Goal: Task Accomplishment & Management: Complete application form

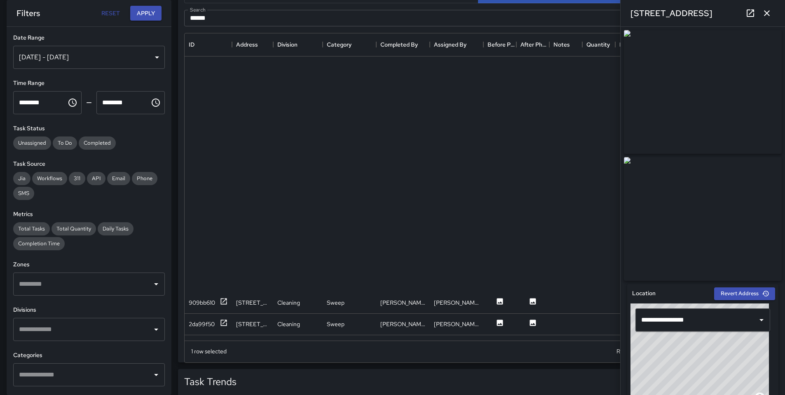
scroll to position [301, 581]
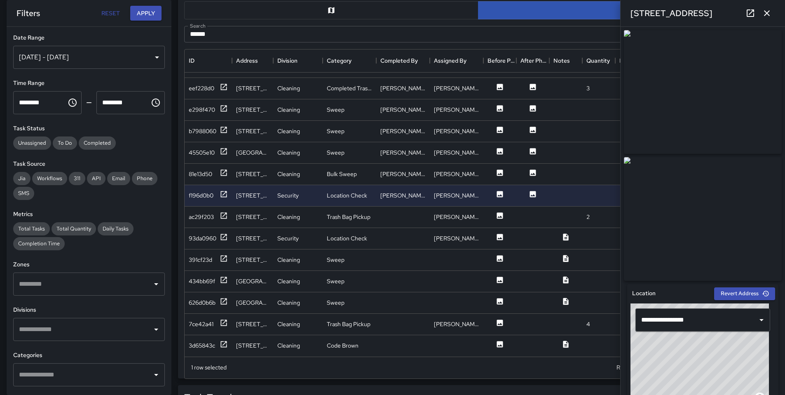
scroll to position [327, 0]
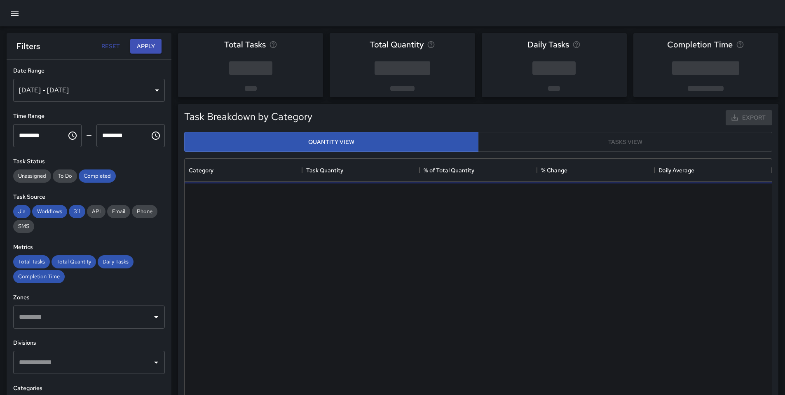
scroll to position [240, 581]
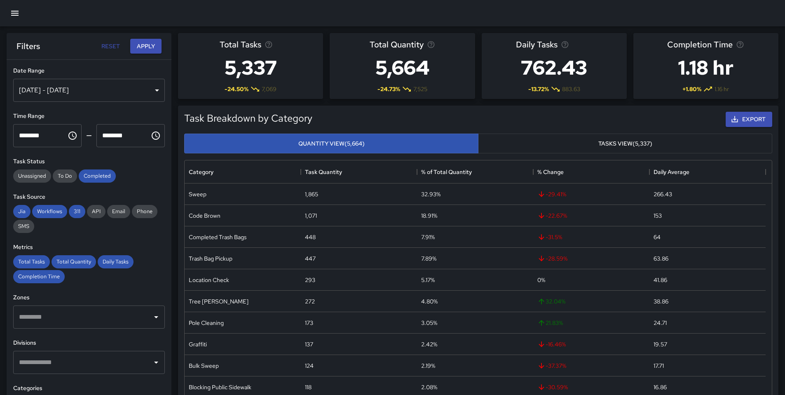
click at [16, 16] on icon "button" at bounding box center [15, 13] width 10 height 10
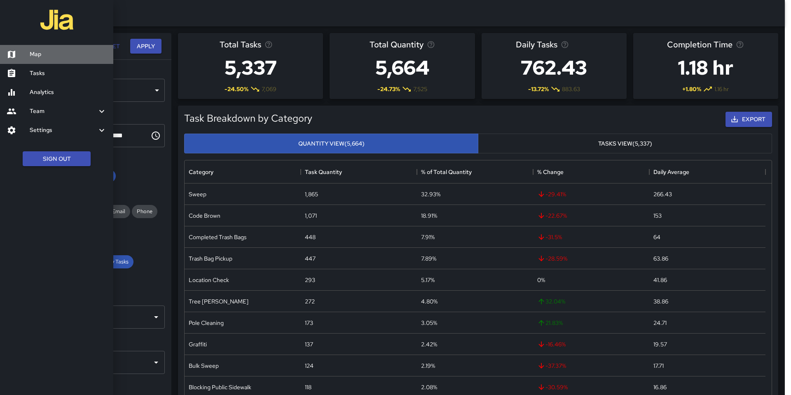
click at [25, 57] on div at bounding box center [18, 54] width 23 height 10
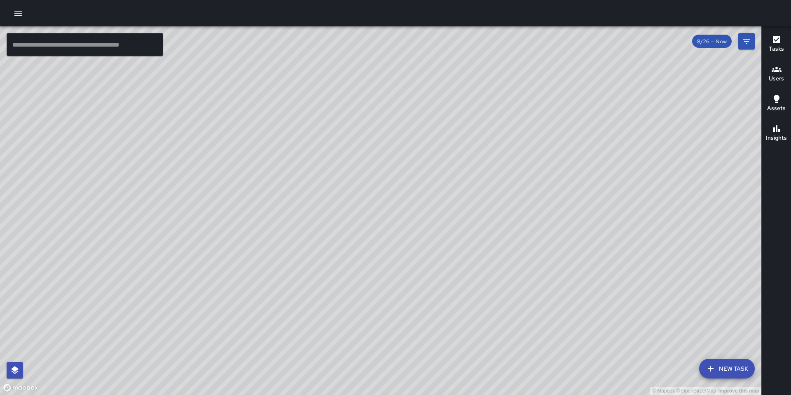
click at [23, 17] on icon "button" at bounding box center [18, 13] width 10 height 10
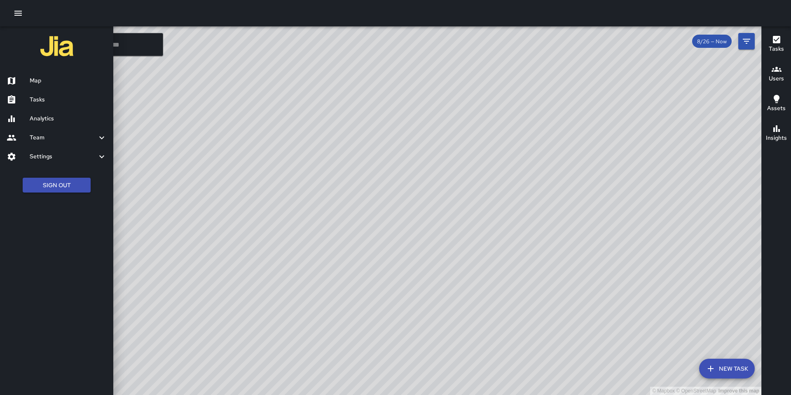
click at [45, 101] on h6 "Tasks" at bounding box center [68, 99] width 77 height 9
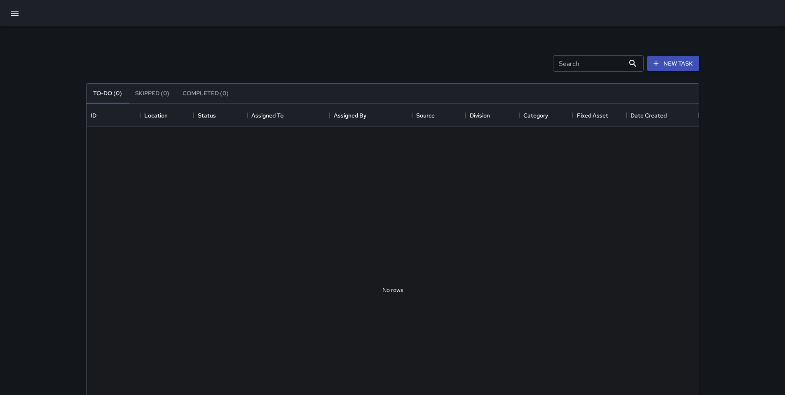
scroll to position [343, 606]
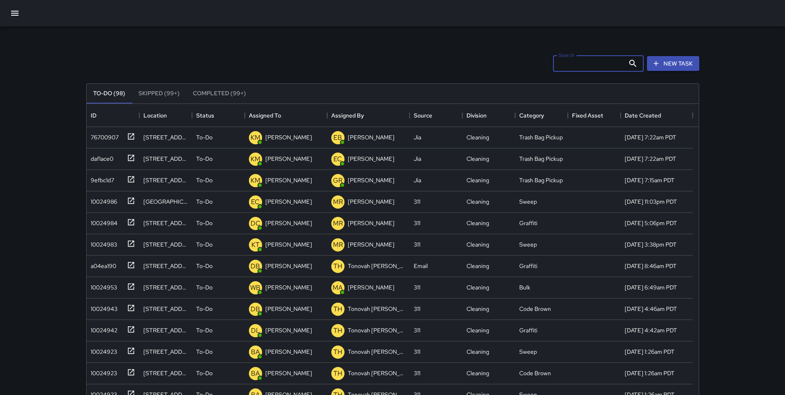
click at [574, 68] on input "Search" at bounding box center [589, 63] width 72 height 16
click at [665, 64] on button "New Task" at bounding box center [673, 63] width 52 height 15
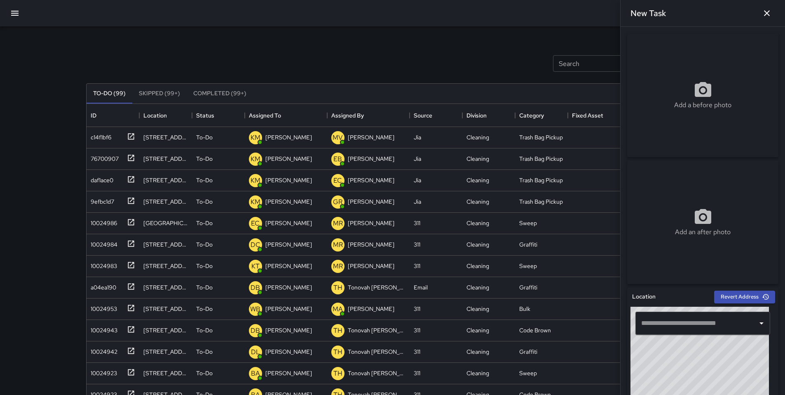
click at [669, 321] on input "text" at bounding box center [696, 323] width 115 height 16
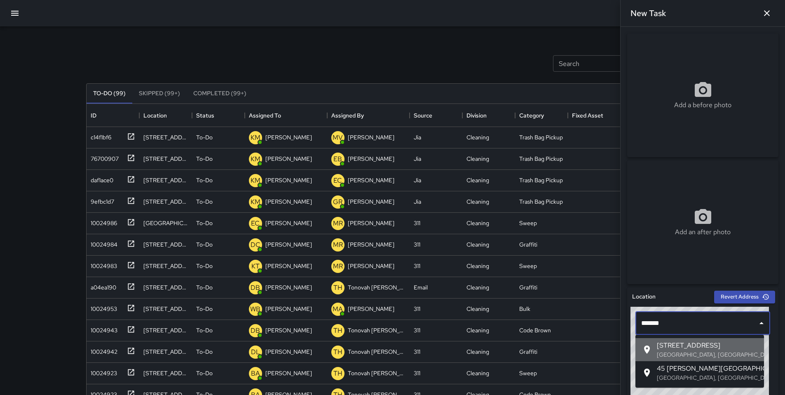
click at [678, 344] on span "45 Juniper Street" at bounding box center [707, 345] width 101 height 10
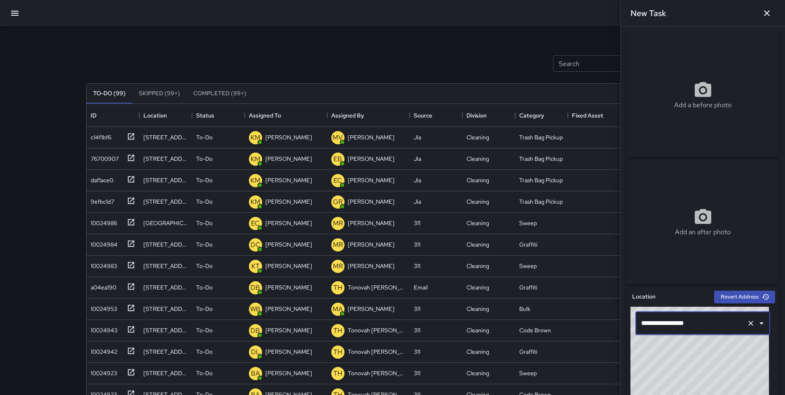
type input "**********"
click at [652, 113] on div "Add a before photo" at bounding box center [702, 95] width 151 height 124
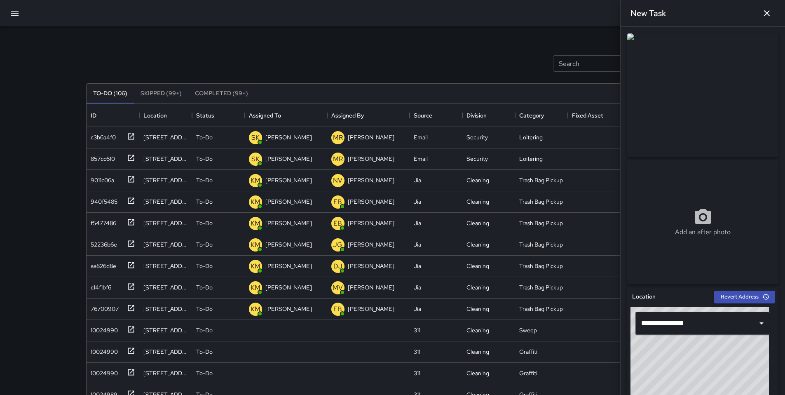
click at [17, 14] on icon "button" at bounding box center [15, 13] width 10 height 10
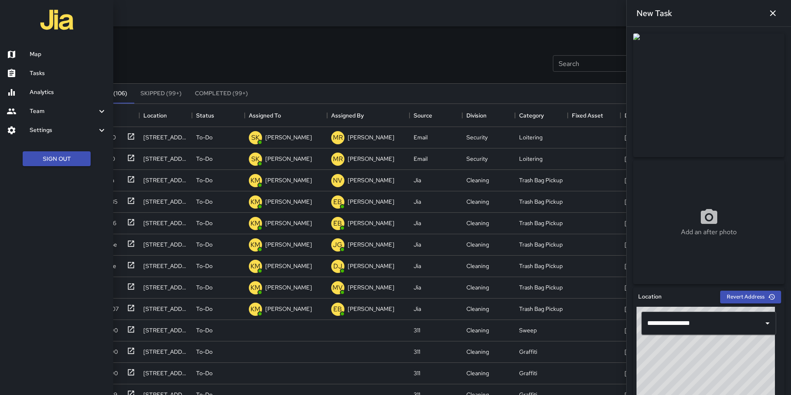
click at [44, 52] on h6 "Map" at bounding box center [68, 54] width 77 height 9
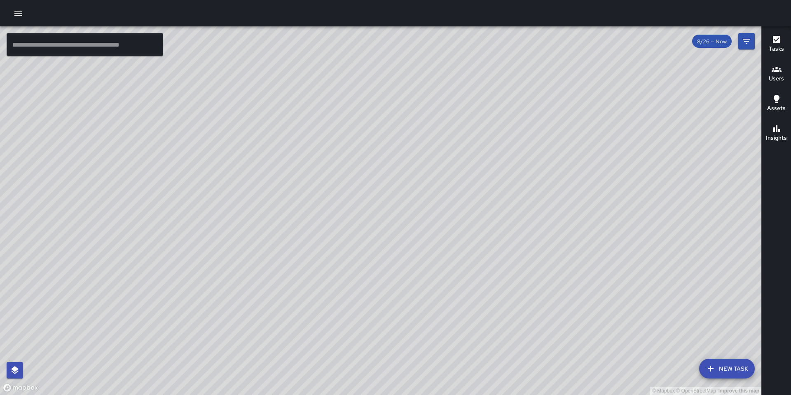
drag, startPoint x: 410, startPoint y: 200, endPoint x: 404, endPoint y: 256, distance: 55.9
click at [405, 256] on div "© Mapbox © OpenStreetMap Improve this map" at bounding box center [381, 210] width 762 height 368
drag, startPoint x: 380, startPoint y: 360, endPoint x: 413, endPoint y: 207, distance: 155.9
click at [413, 207] on div "© Mapbox © OpenStreetMap Improve this map" at bounding box center [381, 210] width 762 height 368
drag, startPoint x: 335, startPoint y: 251, endPoint x: 427, endPoint y: 240, distance: 92.9
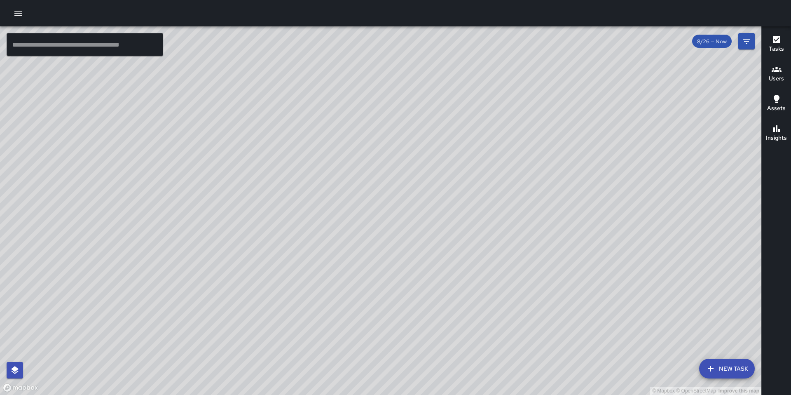
click at [427, 240] on div "© Mapbox © OpenStreetMap Improve this map" at bounding box center [381, 210] width 762 height 368
drag, startPoint x: 392, startPoint y: 210, endPoint x: 361, endPoint y: 254, distance: 54.0
click at [361, 254] on div "© Mapbox © OpenStreetMap Improve this map" at bounding box center [381, 210] width 762 height 368
drag, startPoint x: 430, startPoint y: 274, endPoint x: 395, endPoint y: 264, distance: 36.3
click at [383, 270] on div "© Mapbox © OpenStreetMap Improve this map" at bounding box center [381, 210] width 762 height 368
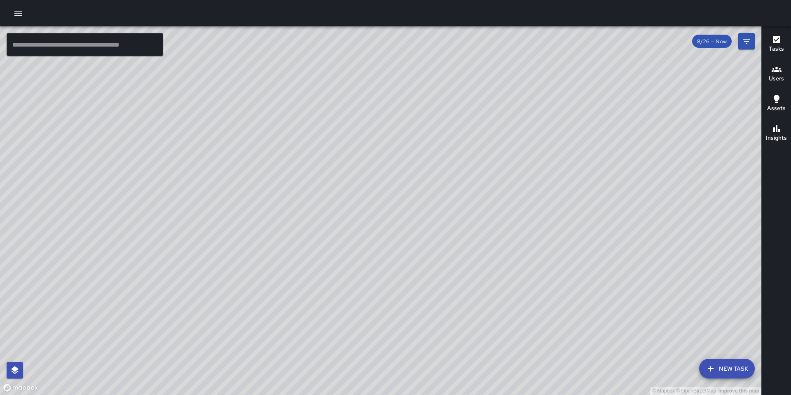
drag, startPoint x: 434, startPoint y: 257, endPoint x: 429, endPoint y: 286, distance: 29.7
click at [427, 289] on div "© Mapbox © OpenStreetMap Improve this map" at bounding box center [381, 210] width 762 height 368
click at [377, 263] on div "© Mapbox © OpenStreetMap Improve this map" at bounding box center [381, 210] width 762 height 368
drag, startPoint x: 393, startPoint y: 155, endPoint x: 359, endPoint y: 191, distance: 49.9
click at [328, 179] on div "© Mapbox © OpenStreetMap Improve this map" at bounding box center [381, 210] width 762 height 368
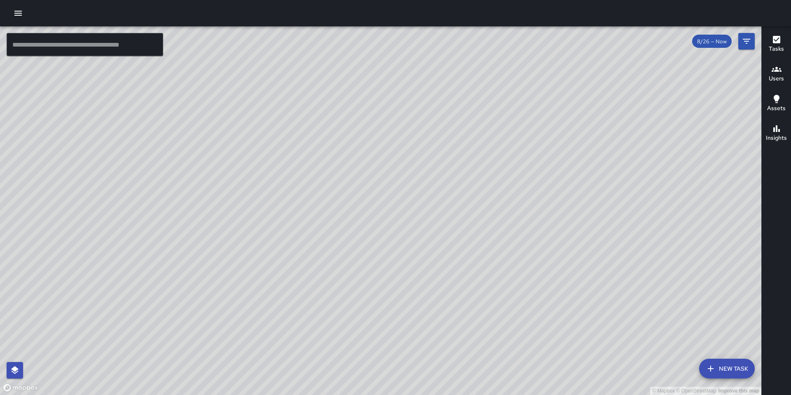
drag, startPoint x: 415, startPoint y: 196, endPoint x: 417, endPoint y: 216, distance: 20.4
click at [424, 225] on div "© Mapbox © OpenStreetMap Improve this map" at bounding box center [381, 210] width 762 height 368
drag, startPoint x: 353, startPoint y: 189, endPoint x: 328, endPoint y: 170, distance: 30.8
click at [358, 195] on div "© Mapbox © OpenStreetMap Improve this map" at bounding box center [381, 210] width 762 height 368
click at [14, 14] on icon "button" at bounding box center [18, 13] width 10 height 10
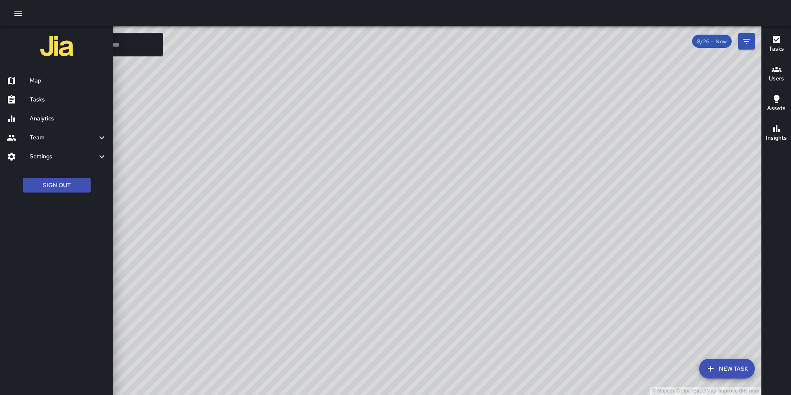
click at [38, 101] on h6 "Tasks" at bounding box center [68, 99] width 77 height 9
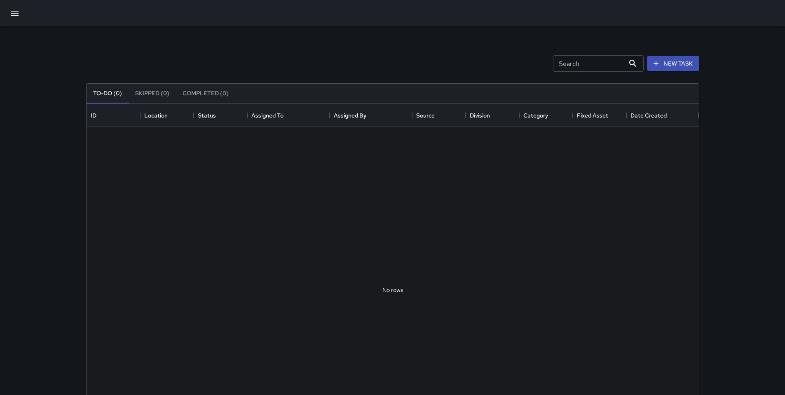
scroll to position [343, 606]
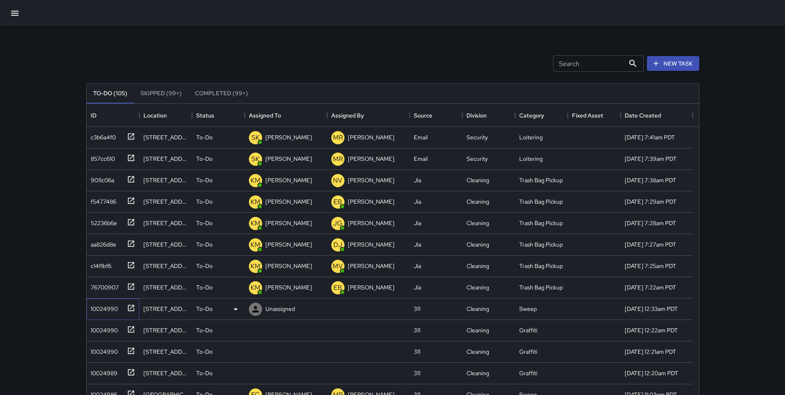
click at [110, 310] on div "10024990" at bounding box center [102, 307] width 30 height 12
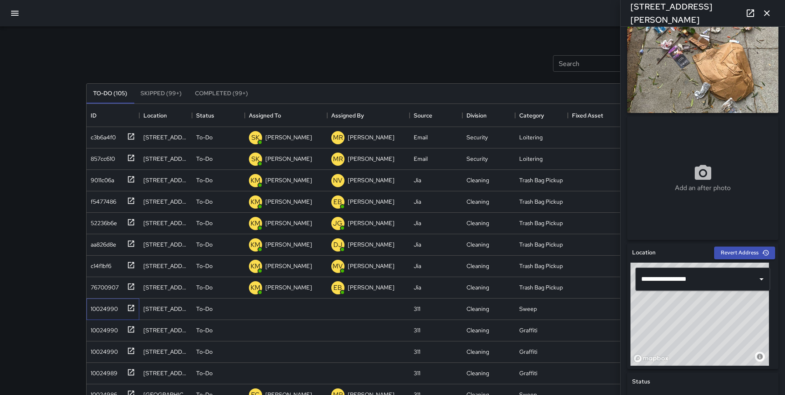
scroll to position [157, 0]
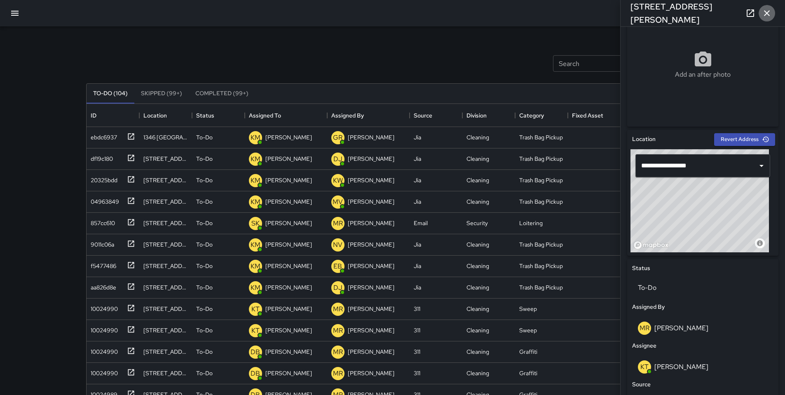
click at [763, 13] on icon "button" at bounding box center [767, 13] width 10 height 10
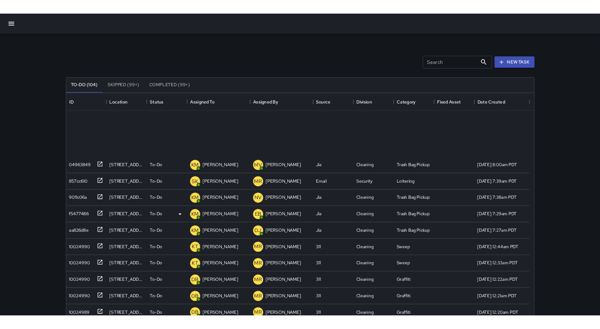
scroll to position [0, 0]
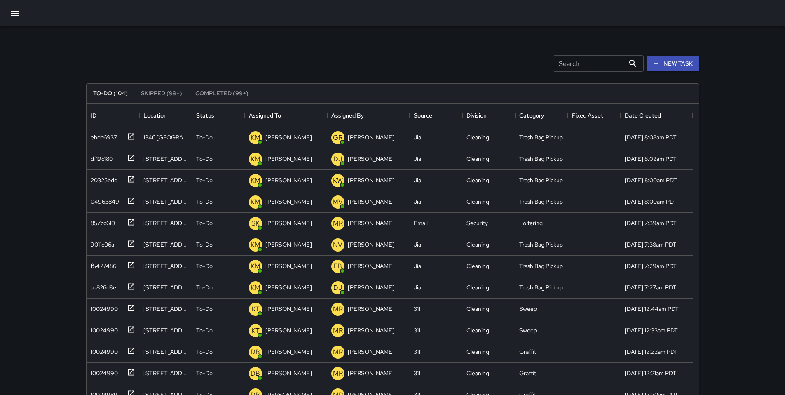
click at [572, 63] on input "Search" at bounding box center [589, 63] width 72 height 16
type input "*"
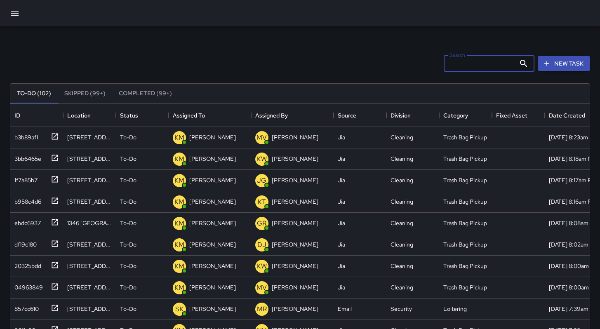
scroll to position [343, 573]
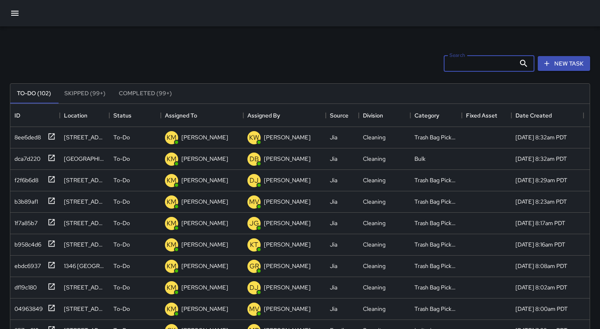
click at [450, 65] on input "Search" at bounding box center [479, 63] width 72 height 16
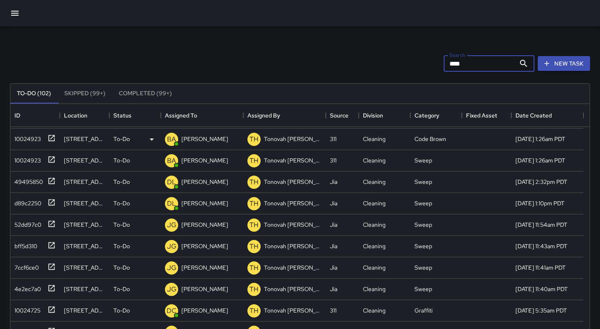
scroll to position [7, 0]
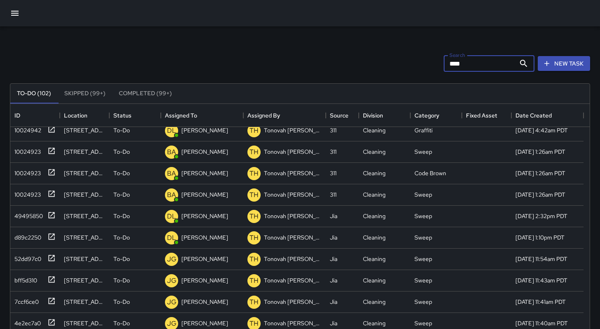
drag, startPoint x: 464, startPoint y: 62, endPoint x: 374, endPoint y: 60, distance: 89.9
click at [386, 60] on div "Search **** Search New Task" at bounding box center [299, 63] width 583 height 43
type input "*****"
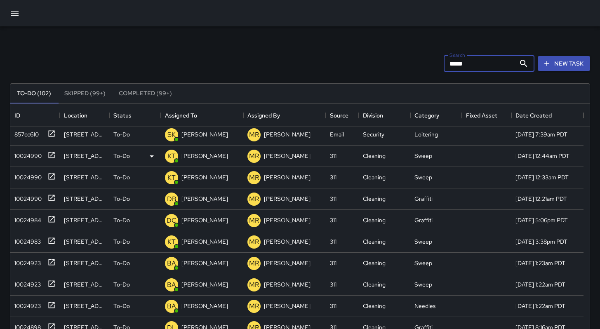
scroll to position [0, 0]
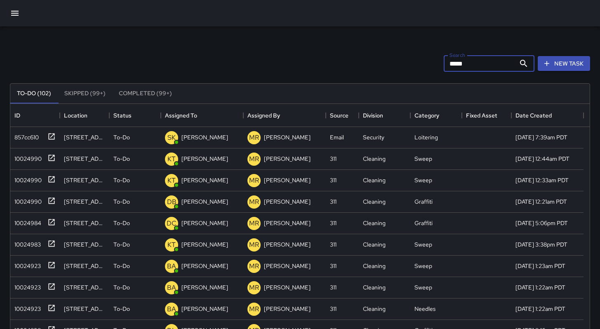
drag, startPoint x: 467, startPoint y: 65, endPoint x: 402, endPoint y: 60, distance: 64.5
click at [404, 59] on div "Search ***** Search New Task" at bounding box center [299, 63] width 583 height 43
click at [344, 74] on div "To-Do (102) Skipped (99+) Completed (99+) ID Location Status Assigned To Assign…" at bounding box center [300, 279] width 580 height 415
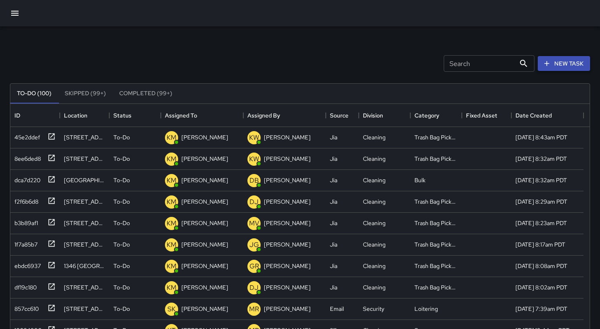
click at [567, 69] on button "New Task" at bounding box center [563, 63] width 52 height 15
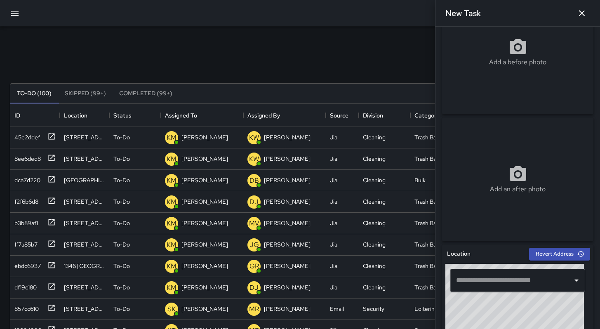
scroll to position [77, 0]
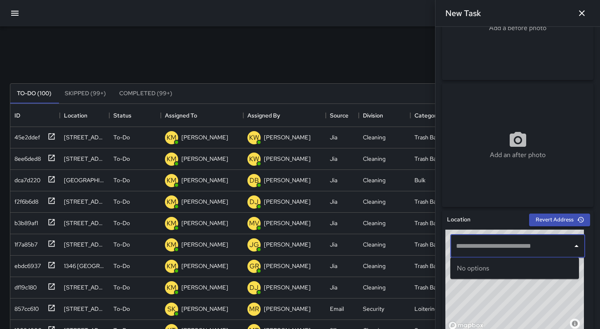
click at [506, 247] on input "text" at bounding box center [511, 246] width 115 height 16
paste input "**********"
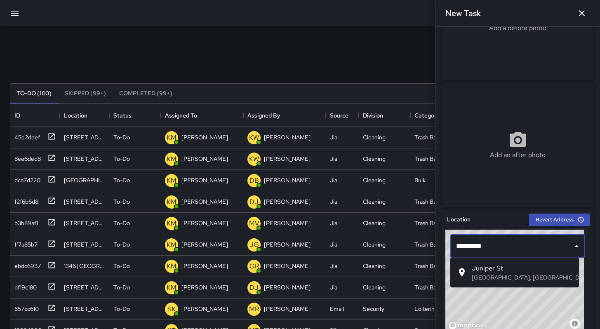
click at [492, 269] on span "Juniper St" at bounding box center [521, 268] width 101 height 10
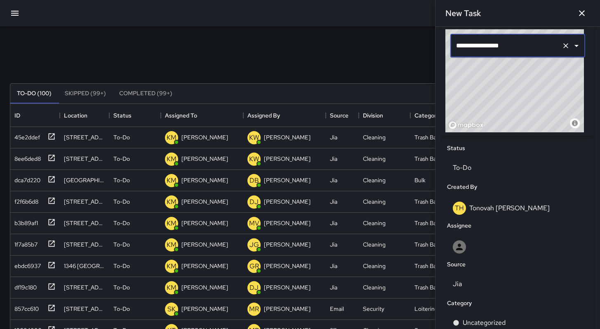
scroll to position [379, 0]
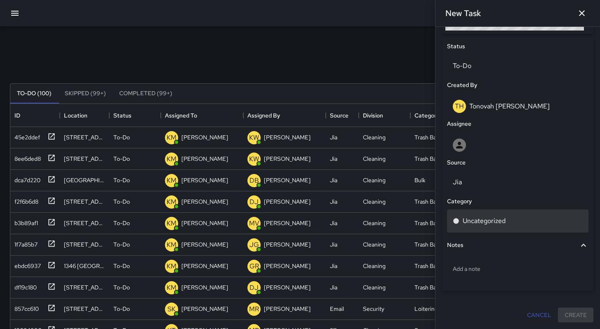
type input "**********"
click at [490, 221] on p "Uncategorized" at bounding box center [483, 221] width 43 height 10
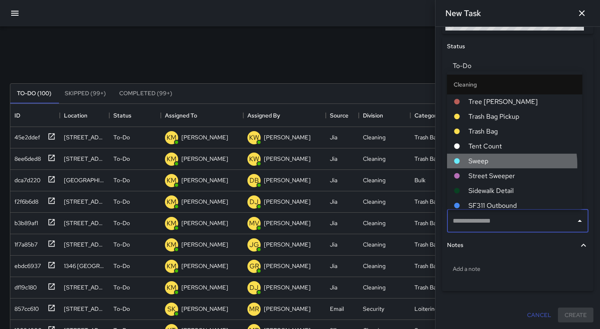
click at [492, 164] on span "Sweep" at bounding box center [521, 161] width 107 height 10
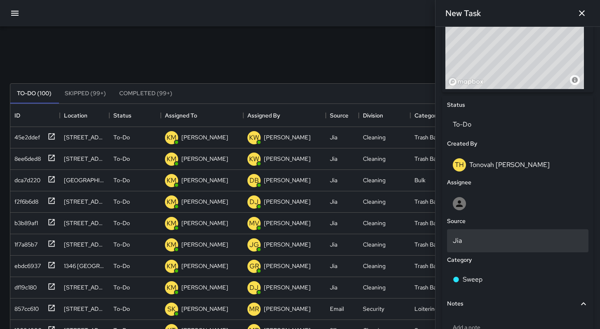
scroll to position [365, 0]
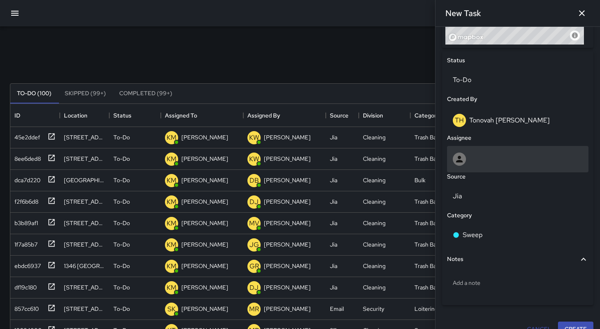
click at [484, 157] on div at bounding box center [518, 158] width 130 height 13
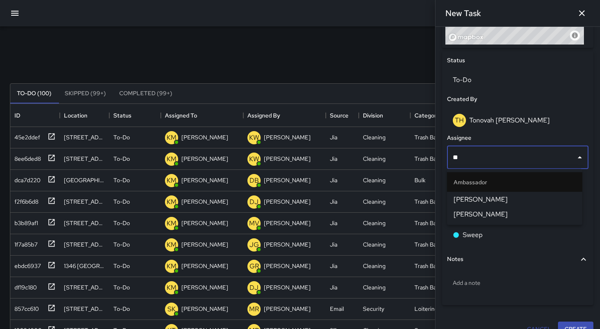
type input "***"
click at [483, 203] on span "Edwin Barillas" at bounding box center [514, 200] width 122 height 10
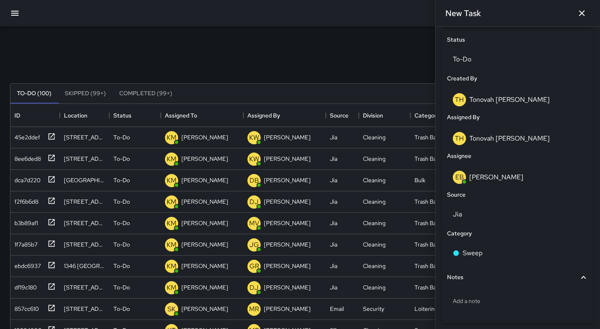
scroll to position [418, 0]
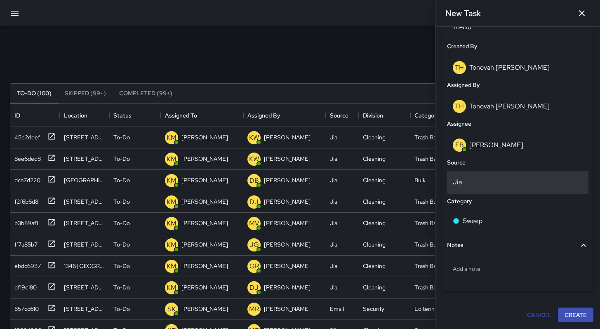
click at [467, 183] on p "Jia" at bounding box center [518, 182] width 130 height 10
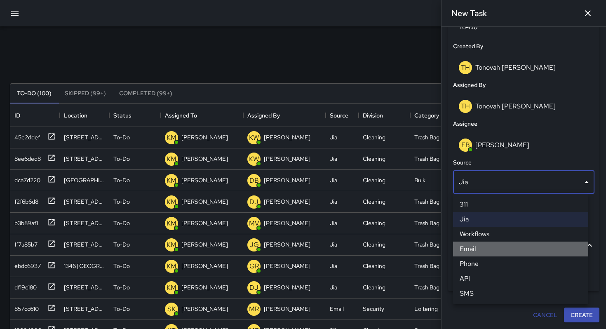
click at [473, 250] on li "Email" at bounding box center [520, 249] width 135 height 15
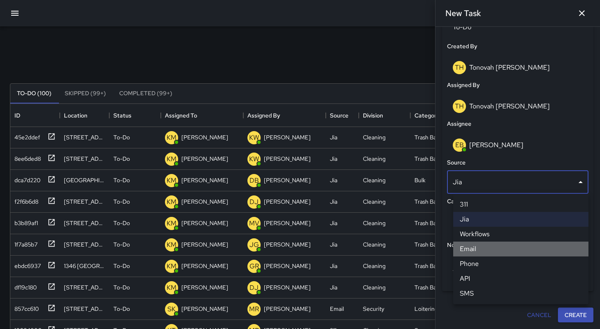
scroll to position [7, 7]
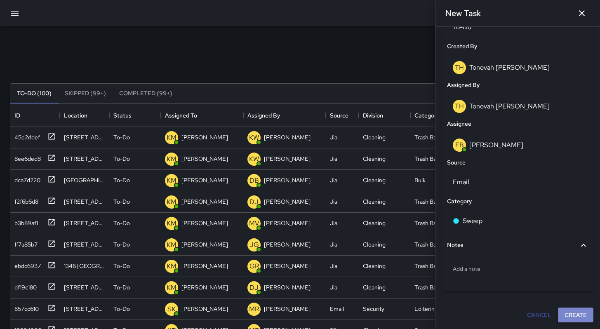
click at [570, 310] on button "Create" at bounding box center [575, 314] width 35 height 15
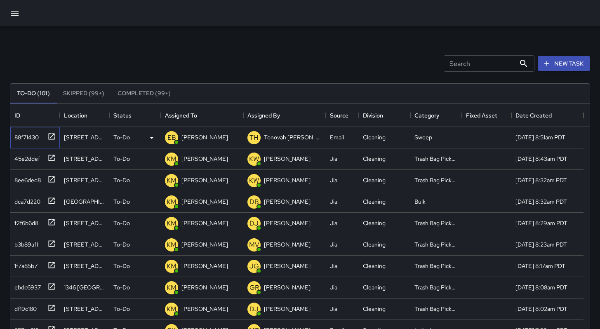
click at [41, 138] on div "88f71430" at bounding box center [33, 136] width 45 height 14
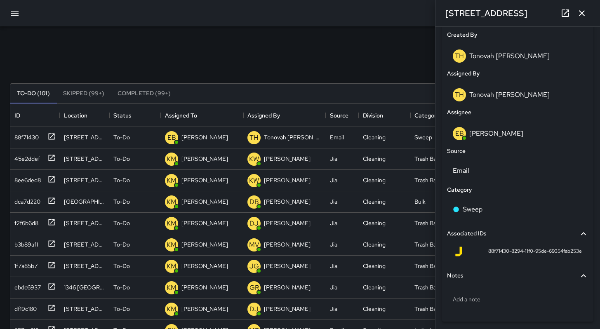
scroll to position [446, 0]
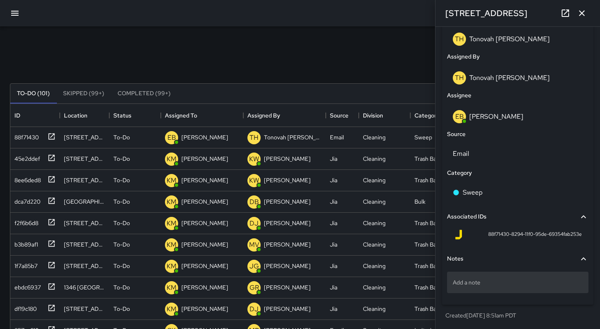
click at [490, 283] on p "Add a note" at bounding box center [518, 282] width 130 height 8
type textarea "**********"
click at [564, 14] on icon at bounding box center [564, 12] width 7 height 7
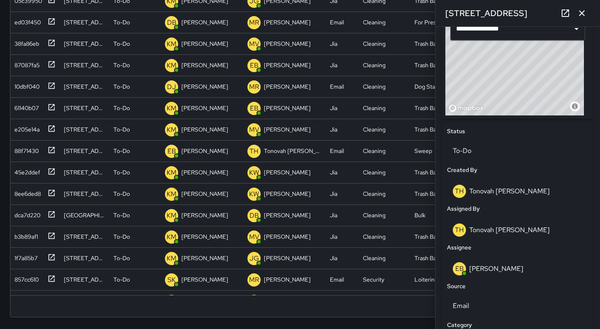
scroll to position [233, 0]
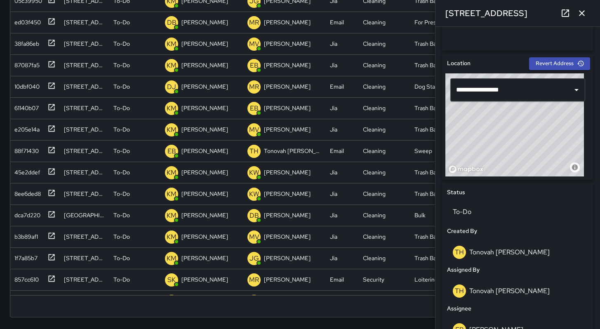
click at [578, 13] on icon "button" at bounding box center [582, 13] width 10 height 10
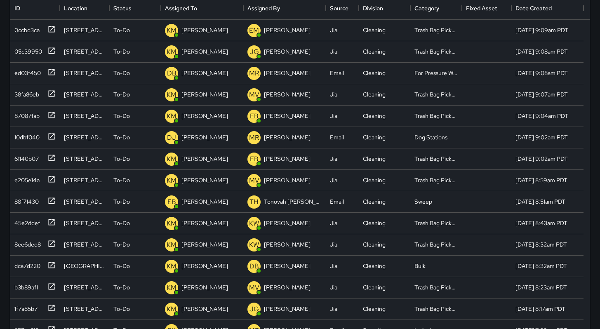
scroll to position [0, 0]
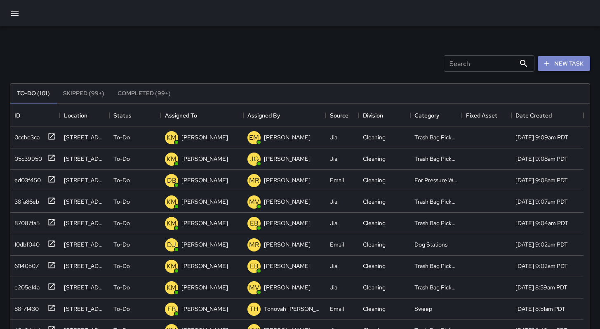
click at [557, 69] on button "New Task" at bounding box center [563, 63] width 52 height 15
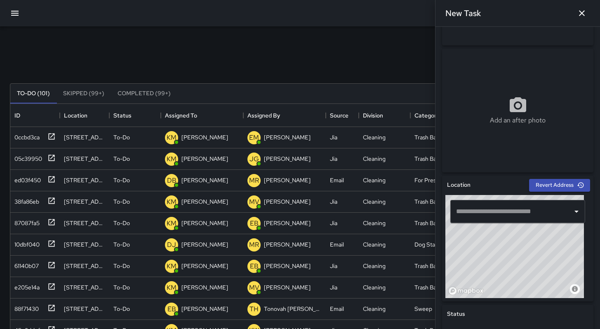
scroll to position [116, 0]
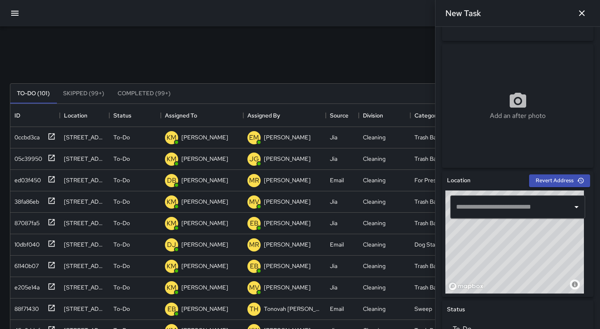
click at [476, 209] on input "text" at bounding box center [511, 207] width 115 height 16
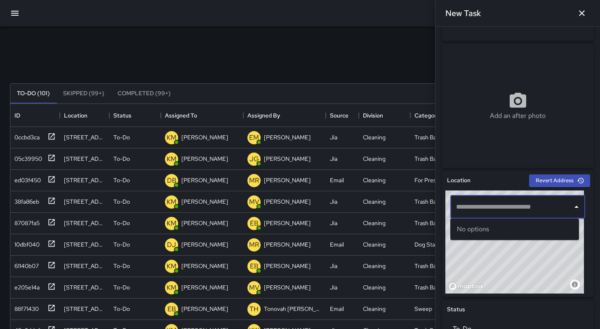
paste input "**********"
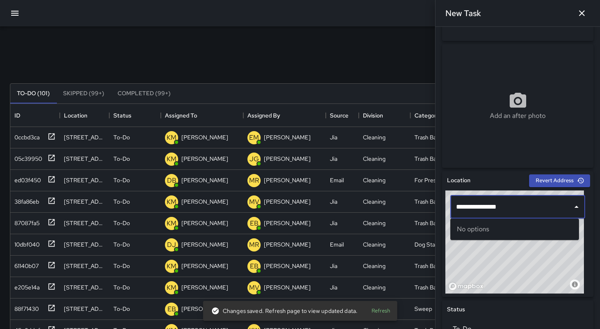
type input "**********"
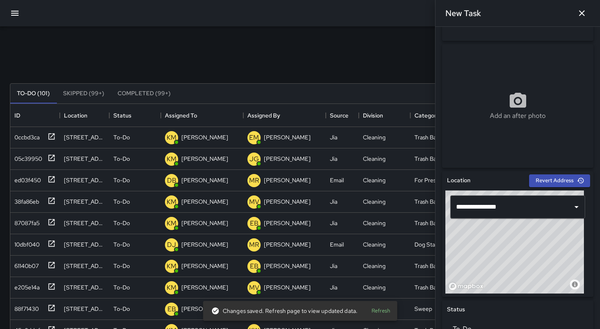
click at [338, 51] on div "Search Search New Task" at bounding box center [299, 63] width 583 height 43
click at [513, 210] on input "**********" at bounding box center [511, 207] width 115 height 16
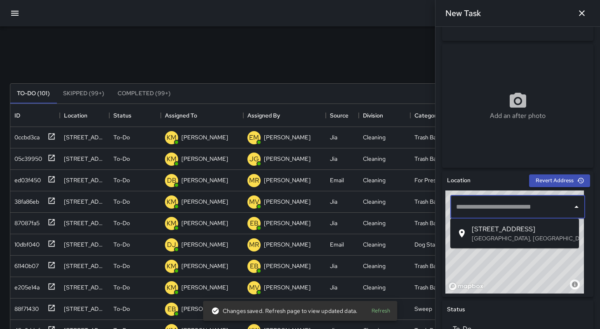
click at [492, 227] on span "251 9th Street" at bounding box center [521, 229] width 101 height 10
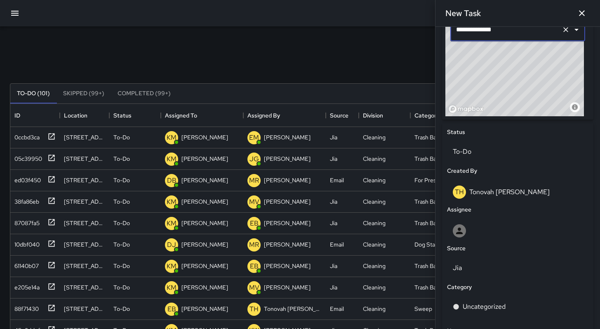
scroll to position [379, 0]
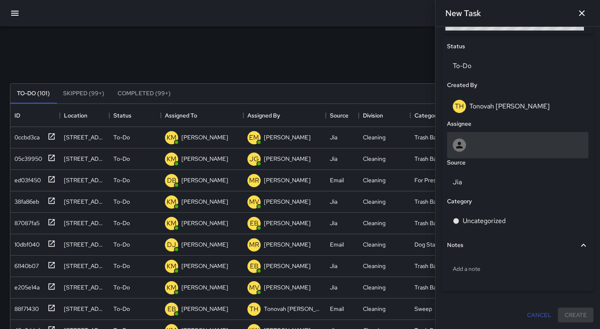
type input "**********"
click at [492, 144] on div at bounding box center [518, 144] width 130 height 13
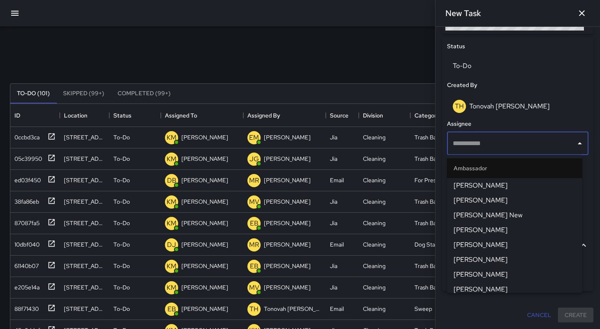
click at [492, 143] on input "text" at bounding box center [511, 144] width 122 height 16
click at [493, 150] on input "text" at bounding box center [511, 144] width 122 height 16
click at [531, 110] on div "TH Tonovah Hillman" at bounding box center [518, 106] width 130 height 13
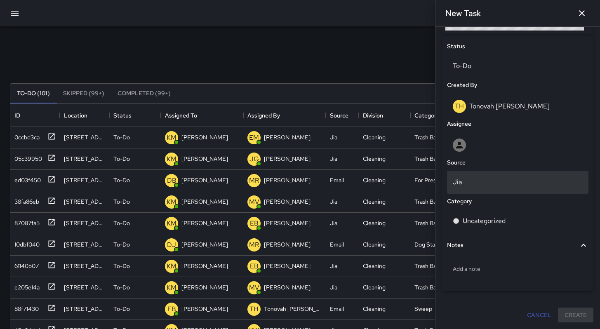
click at [511, 179] on p "Jia" at bounding box center [518, 182] width 130 height 10
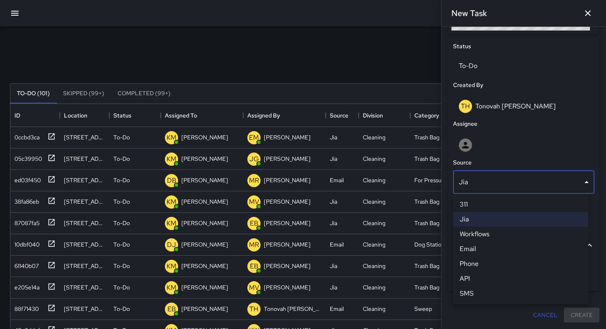
click at [481, 259] on li "Phone" at bounding box center [520, 263] width 135 height 15
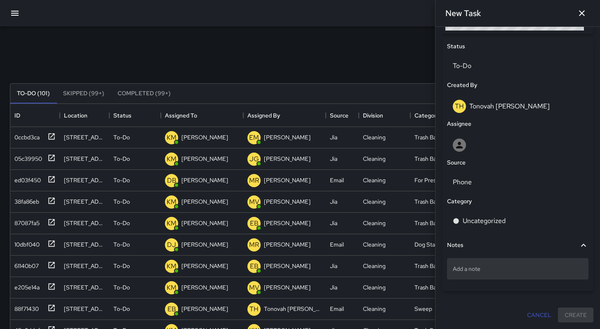
scroll to position [7, 7]
click at [478, 273] on div "Add a note" at bounding box center [517, 268] width 141 height 21
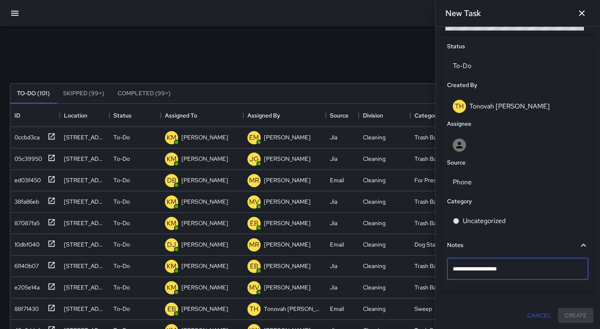
type textarea "**********"
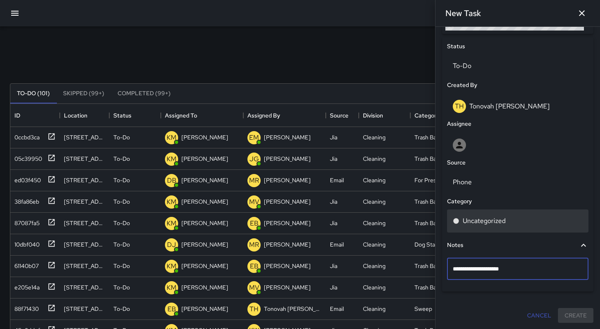
click at [471, 218] on p "Uncategorized" at bounding box center [483, 221] width 43 height 10
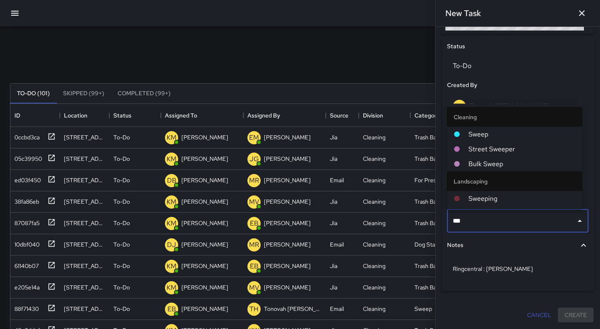
type input "****"
click at [472, 125] on li "Cleaning" at bounding box center [514, 117] width 135 height 20
click at [480, 133] on span "Sweep" at bounding box center [521, 134] width 107 height 10
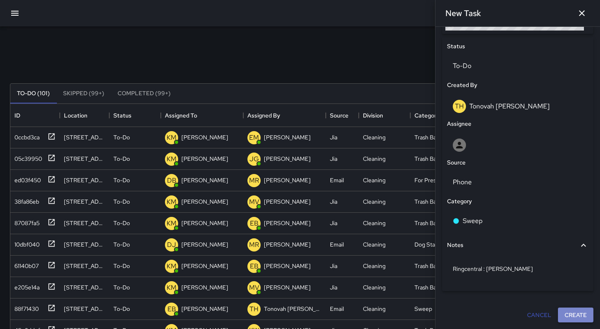
click at [565, 314] on button "Create" at bounding box center [575, 314] width 35 height 15
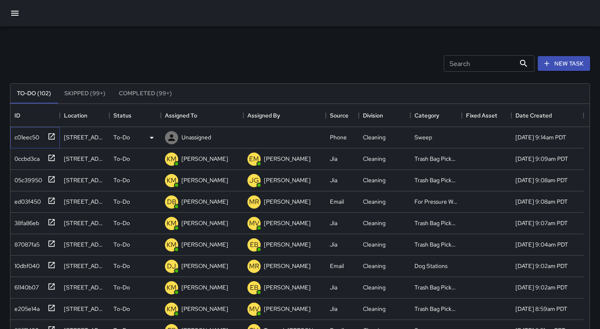
click at [31, 136] on div "c01eec50" at bounding box center [25, 136] width 28 height 12
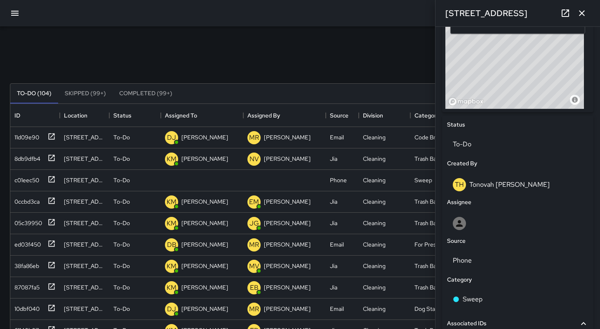
scroll to position [363, 0]
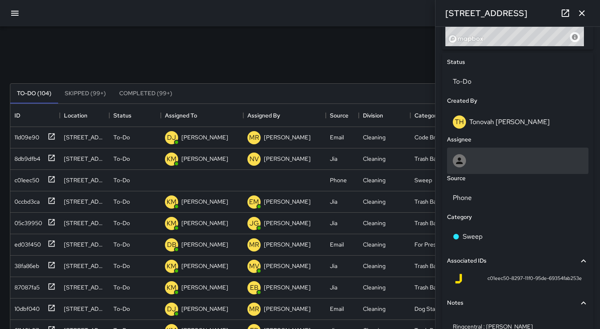
click at [489, 169] on div at bounding box center [517, 161] width 141 height 26
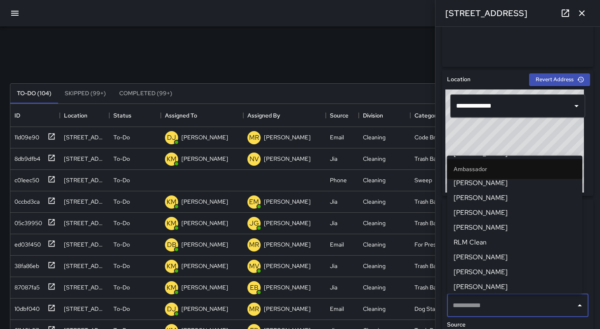
scroll to position [152, 0]
click at [491, 199] on span "Davis Jones" at bounding box center [514, 197] width 122 height 10
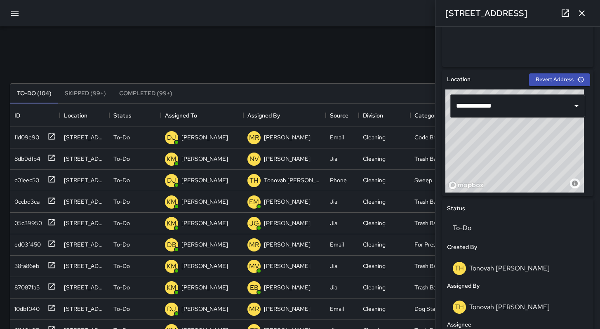
click at [304, 55] on div "Search Search New Task" at bounding box center [299, 63] width 583 height 43
click at [584, 12] on icon "button" at bounding box center [582, 13] width 10 height 10
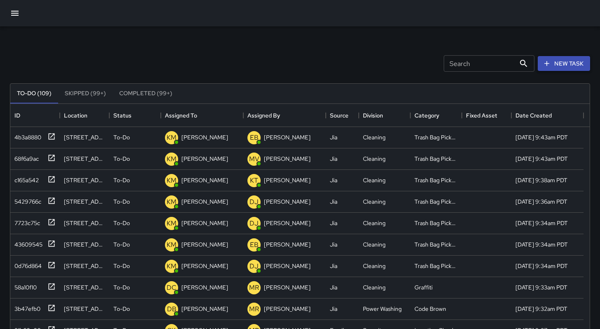
click at [550, 66] on icon "button" at bounding box center [546, 63] width 8 height 8
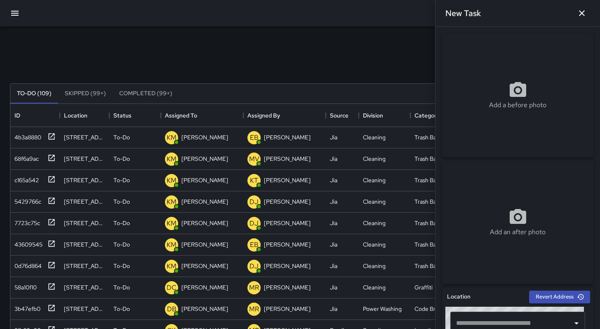
click at [481, 320] on input "text" at bounding box center [511, 323] width 115 height 16
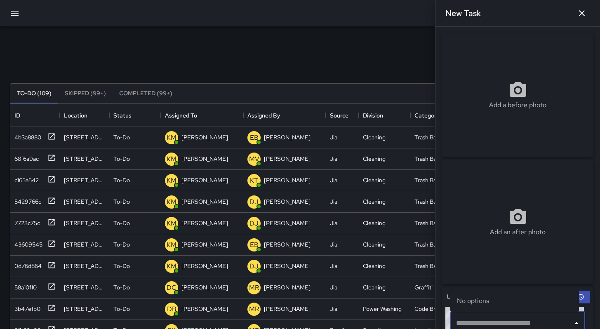
click at [481, 320] on input "text" at bounding box center [511, 323] width 115 height 16
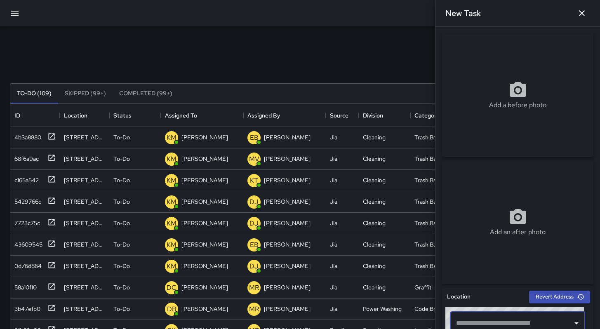
paste input "**********"
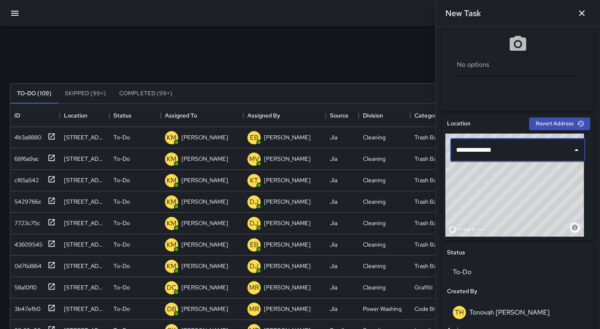
scroll to position [281, 0]
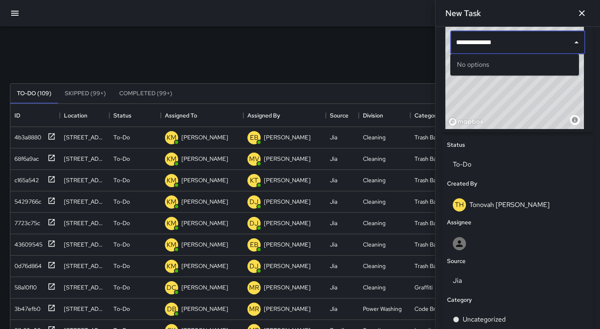
type input "**********"
click at [377, 54] on div "Search Search New Task" at bounding box center [299, 63] width 583 height 43
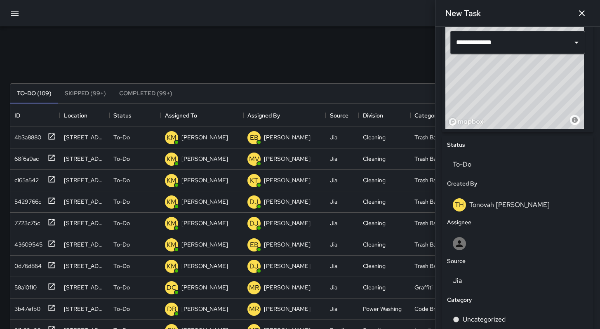
click at [517, 46] on input "**********" at bounding box center [511, 43] width 115 height 16
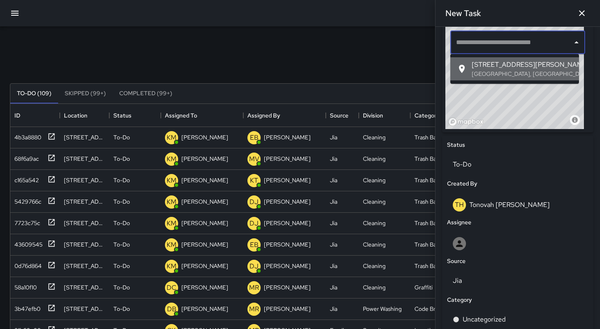
click at [506, 66] on span "712 Bryant St" at bounding box center [521, 65] width 101 height 10
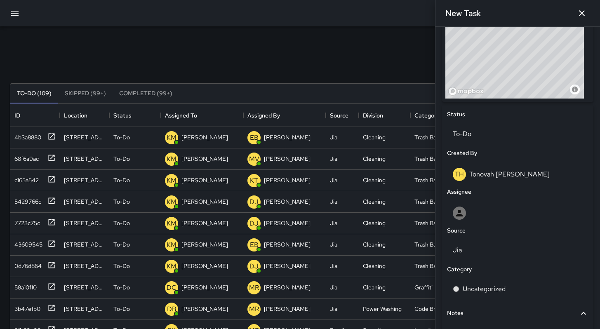
scroll to position [352, 0]
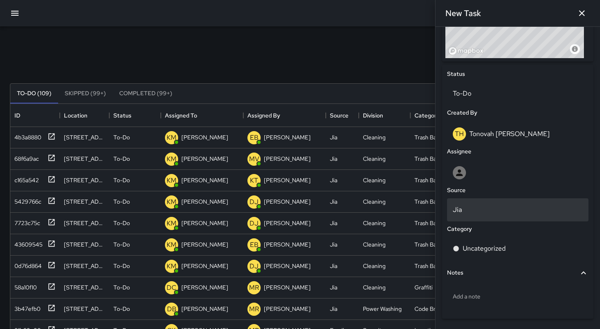
type input "**********"
click at [481, 212] on p "Jia" at bounding box center [518, 210] width 130 height 10
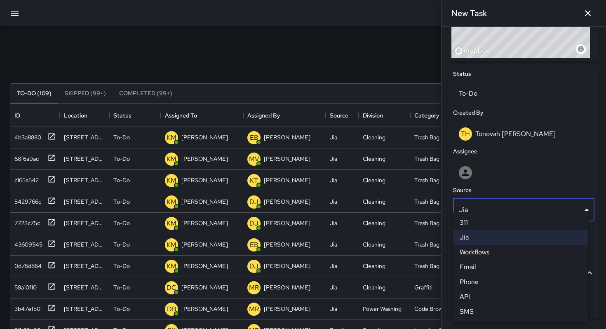
click at [469, 266] on li "Email" at bounding box center [520, 267] width 135 height 15
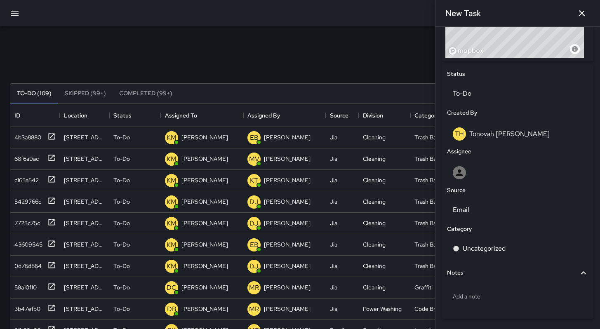
scroll to position [7, 7]
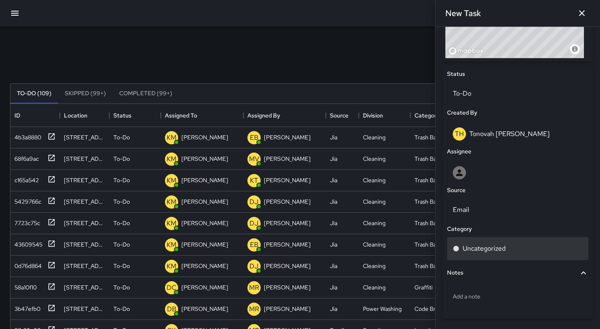
click at [467, 248] on p "Uncategorized" at bounding box center [483, 249] width 43 height 10
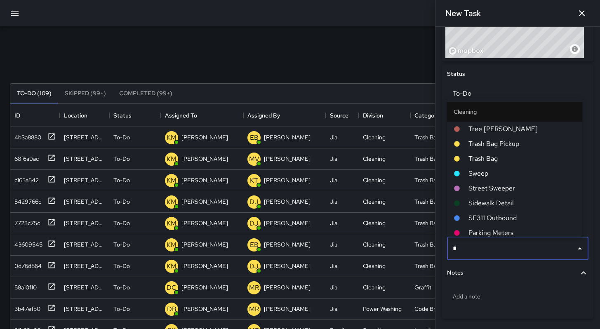
type input "**"
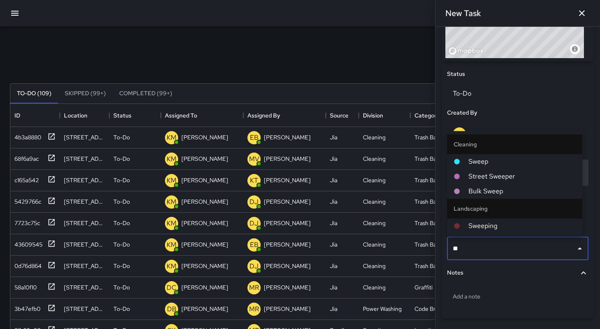
click at [482, 163] on span "Sweep" at bounding box center [521, 162] width 107 height 10
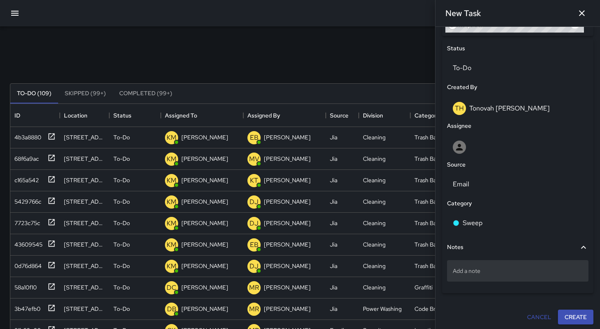
scroll to position [379, 0]
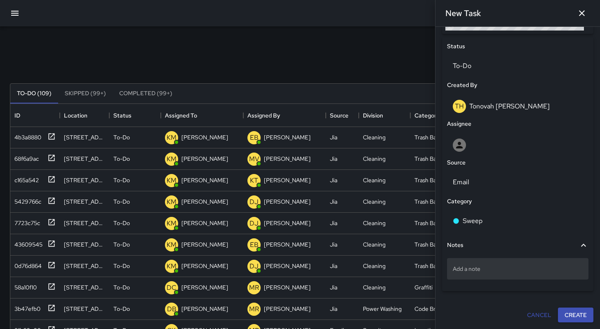
click at [480, 272] on div "Add a note" at bounding box center [517, 268] width 141 height 21
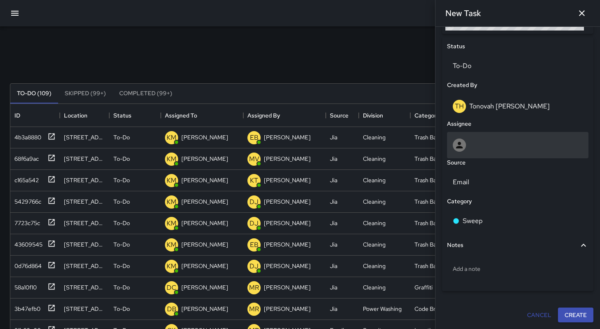
click at [467, 150] on div at bounding box center [518, 144] width 130 height 13
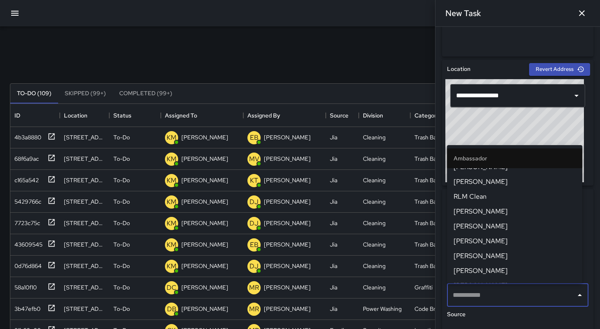
scroll to position [167, 0]
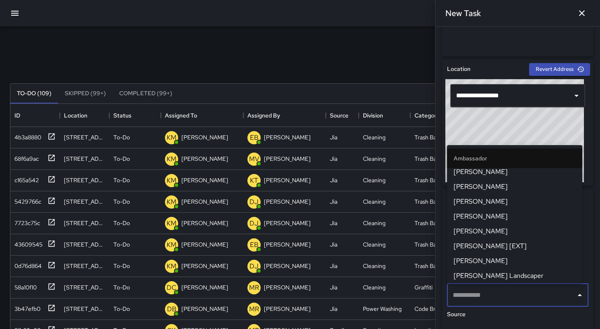
click at [504, 256] on span "[PERSON_NAME]" at bounding box center [514, 261] width 122 height 10
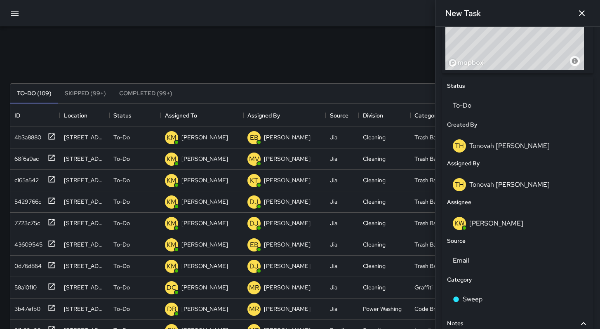
scroll to position [418, 0]
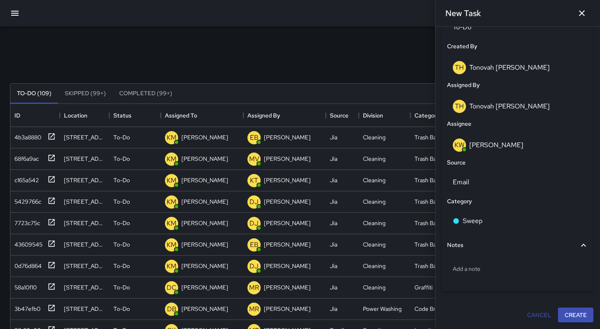
click at [566, 312] on button "Create" at bounding box center [575, 314] width 35 height 15
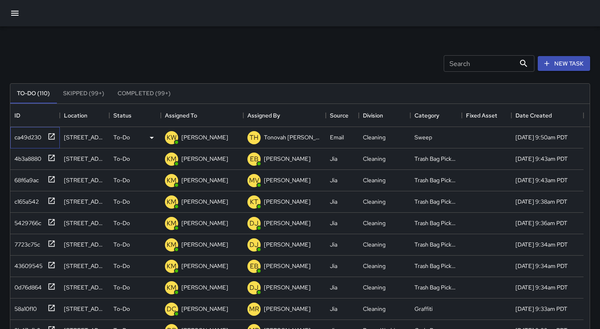
click at [16, 140] on div "ca49d230" at bounding box center [26, 136] width 30 height 12
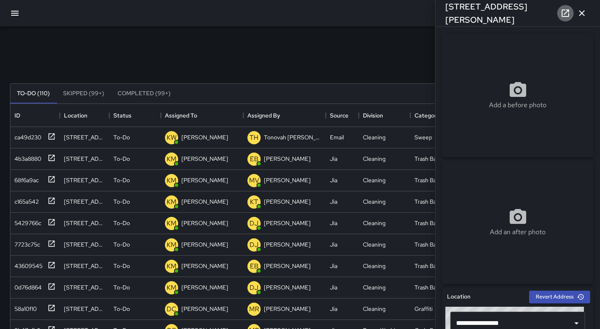
click at [558, 9] on link at bounding box center [565, 13] width 16 height 16
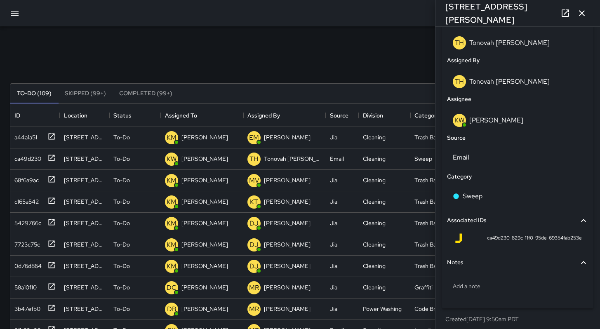
scroll to position [446, 0]
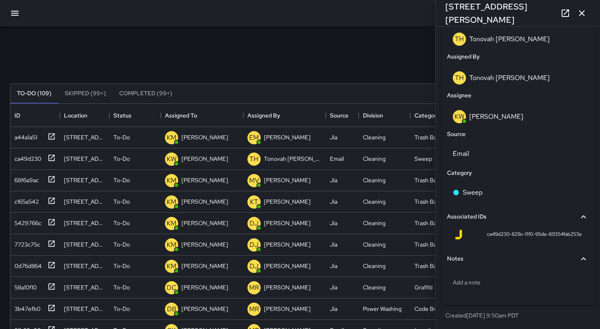
click at [583, 14] on icon "button" at bounding box center [582, 13] width 6 height 6
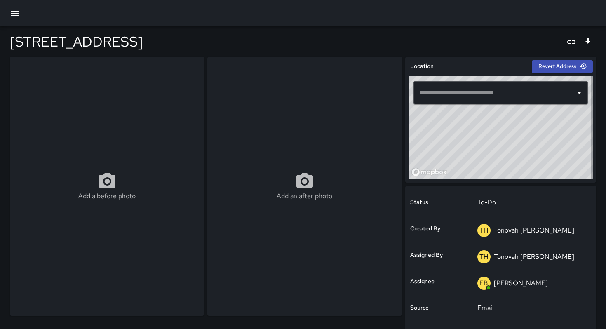
type input "**********"
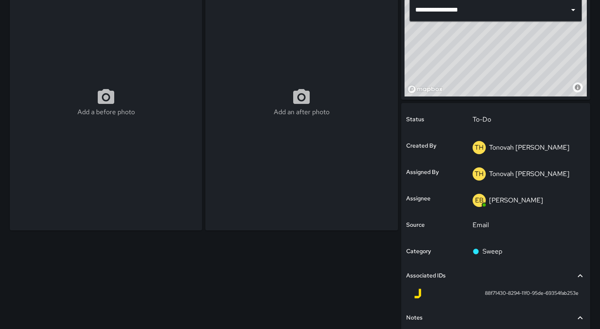
scroll to position [83, 0]
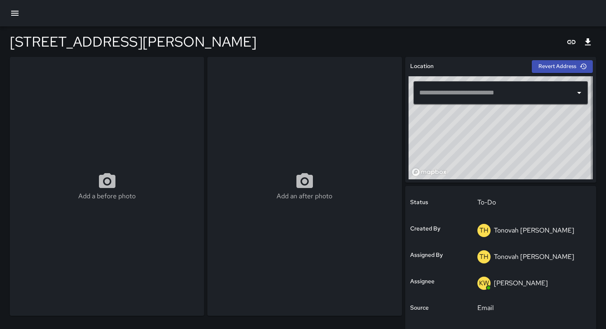
type input "**********"
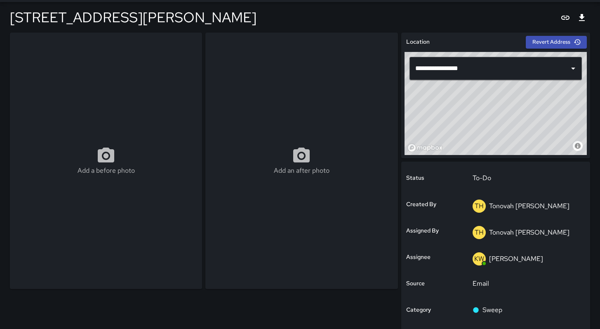
scroll to position [74, 0]
